Goal: Transaction & Acquisition: Purchase product/service

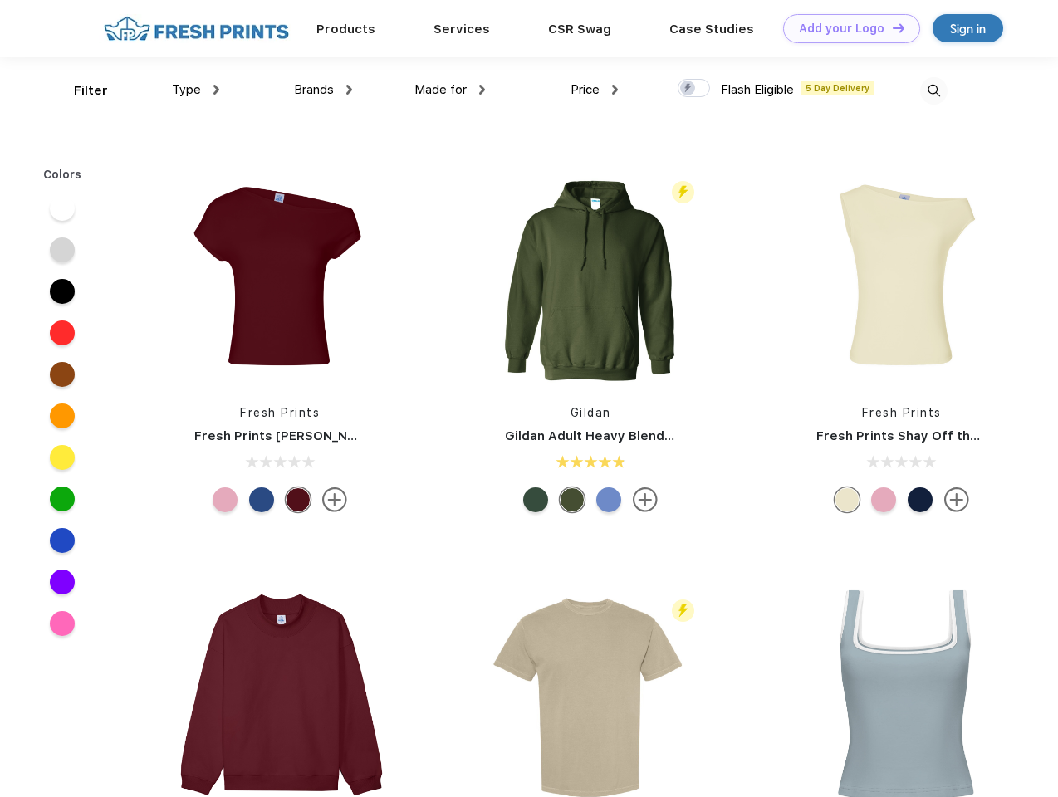
scroll to position [1, 0]
click at [845, 28] on link "Add your Logo Design Tool" at bounding box center [851, 28] width 137 height 29
click at [0, 0] on div "Design Tool" at bounding box center [0, 0] width 0 height 0
click at [891, 27] on link "Add your Logo Design Tool" at bounding box center [851, 28] width 137 height 29
click at [80, 91] on div "Filter" at bounding box center [91, 90] width 34 height 19
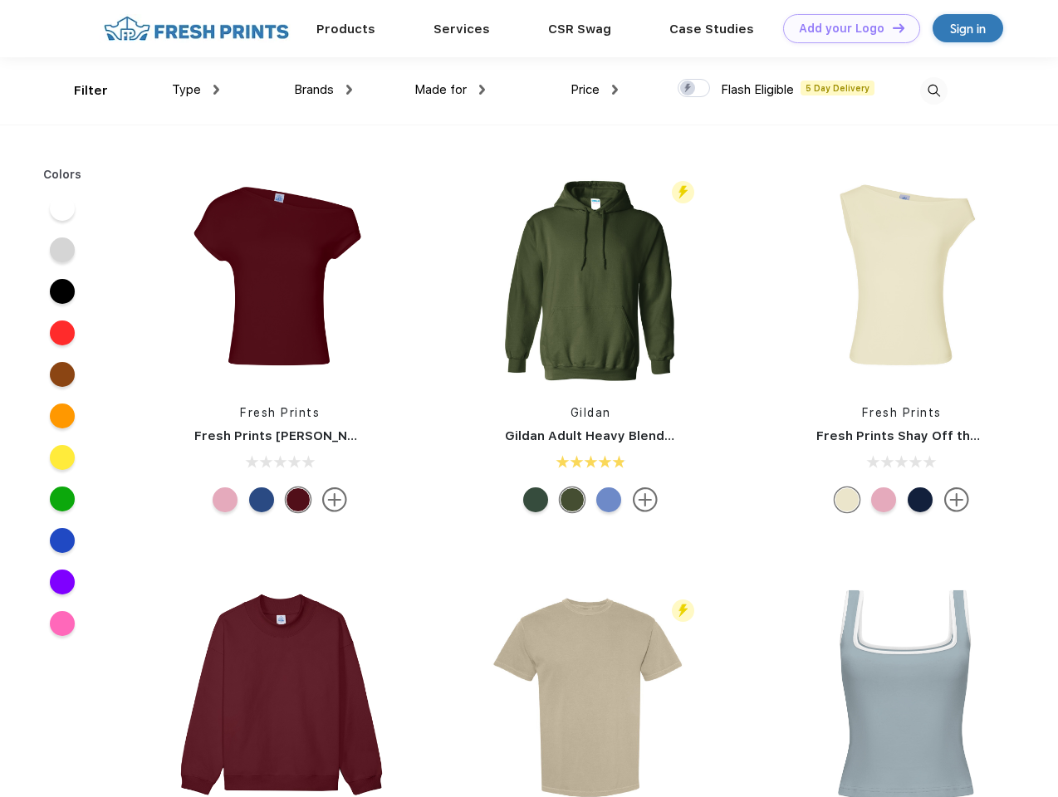
click at [196, 90] on span "Type" at bounding box center [186, 89] width 29 height 15
click at [323, 90] on span "Brands" at bounding box center [314, 89] width 40 height 15
click at [450, 90] on span "Made for" at bounding box center [440, 89] width 52 height 15
click at [595, 90] on span "Price" at bounding box center [585, 89] width 29 height 15
click at [694, 89] on div at bounding box center [694, 88] width 32 height 18
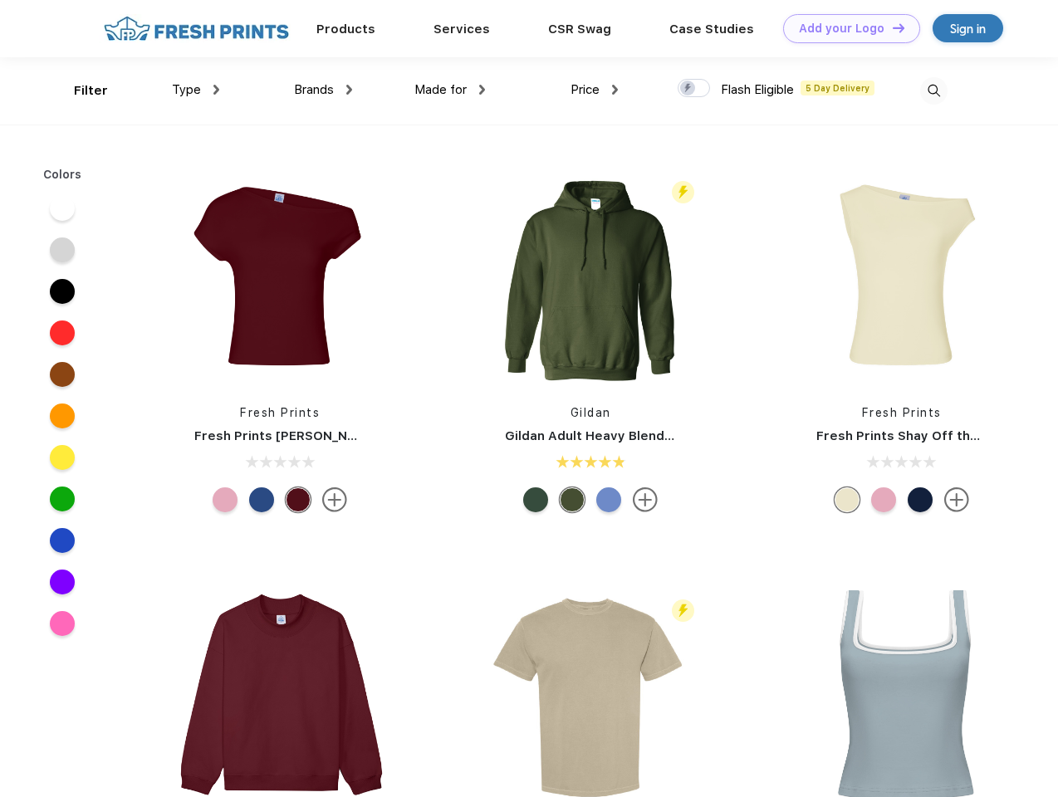
click at [688, 89] on input "checkbox" at bounding box center [683, 83] width 11 height 11
click at [933, 91] on img at bounding box center [933, 90] width 27 height 27
